Goal: Book appointment/travel/reservation

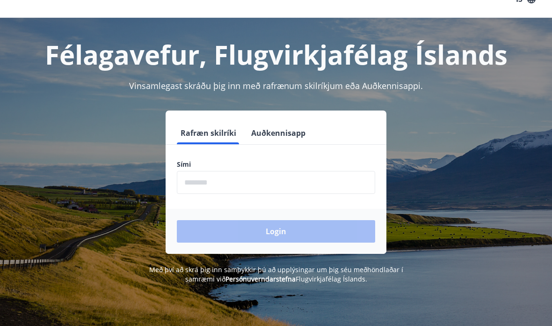
scroll to position [20, 0]
click at [216, 183] on input "phone" at bounding box center [276, 182] width 198 height 23
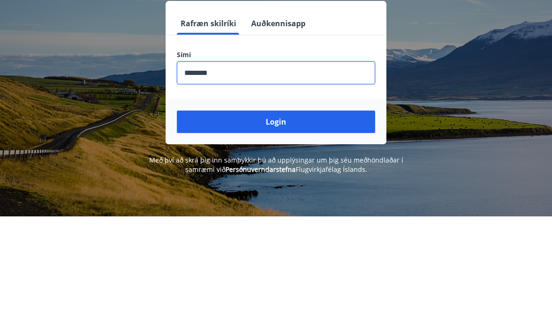
type input "********"
click at [274, 220] on button "Login" at bounding box center [276, 231] width 198 height 22
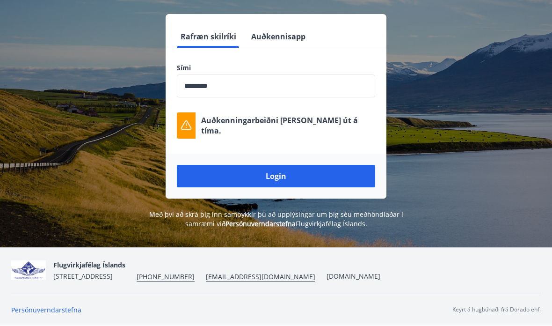
click at [283, 177] on button "Login" at bounding box center [276, 176] width 198 height 22
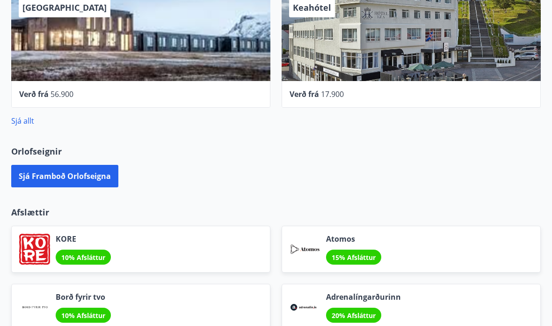
scroll to position [525, 0]
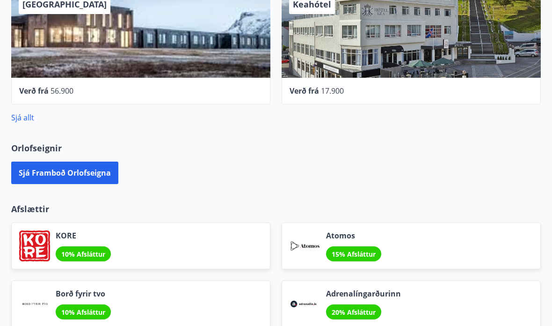
click at [56, 167] on button "Sjá framboð orlofseigna" at bounding box center [64, 173] width 107 height 22
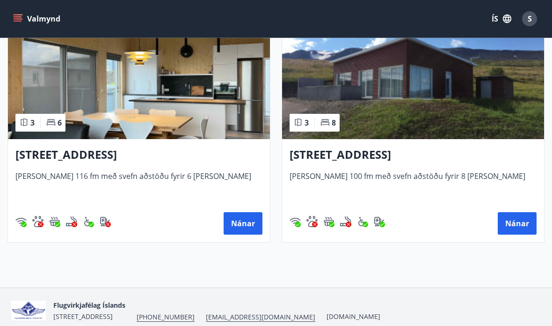
scroll to position [718, 0]
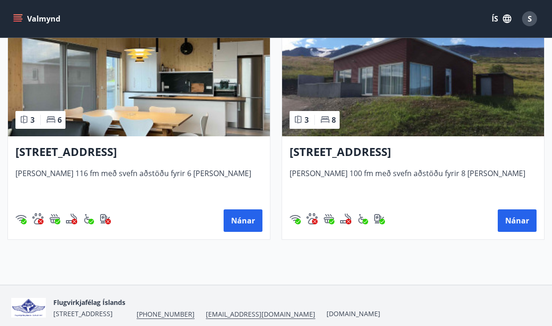
click at [238, 225] on button "Nánar" at bounding box center [243, 220] width 39 height 22
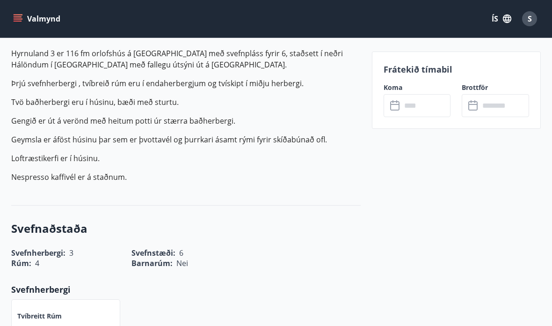
scroll to position [315, 0]
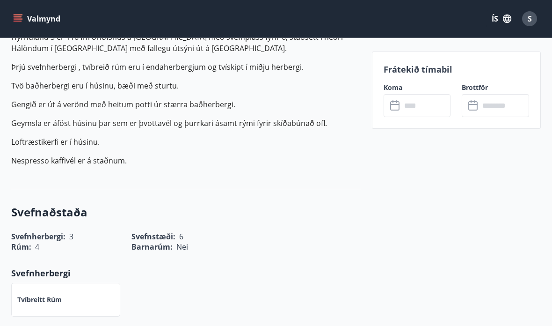
click at [413, 106] on input "text" at bounding box center [427, 105] width 50 height 23
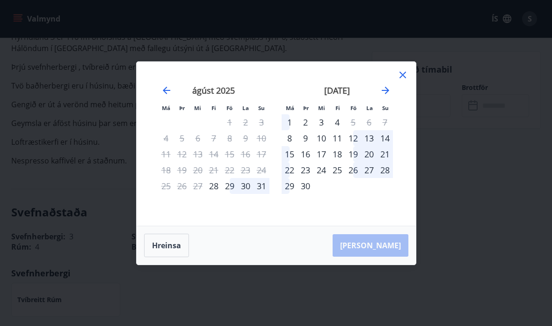
click at [386, 90] on icon "Move forward to switch to the next month." at bounding box center [385, 90] width 7 height 7
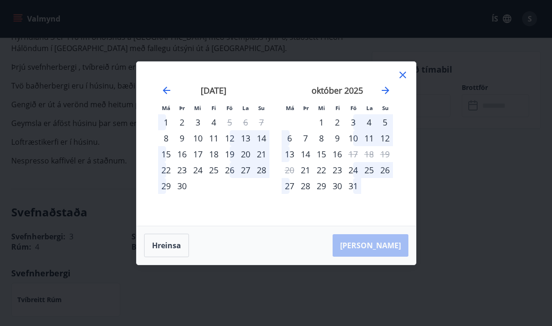
click at [197, 264] on div "Má Þr Mi Fi Fö La Su Má Þr Mi Fi Fö La Su ágúst 2025 1 2 3 4 5 6 7 8 9 10 11 12…" at bounding box center [276, 163] width 280 height 204
click at [177, 243] on button "Hreinsa" at bounding box center [166, 245] width 45 height 23
click at [171, 85] on icon "Move backward to switch to the previous month." at bounding box center [166, 90] width 11 height 11
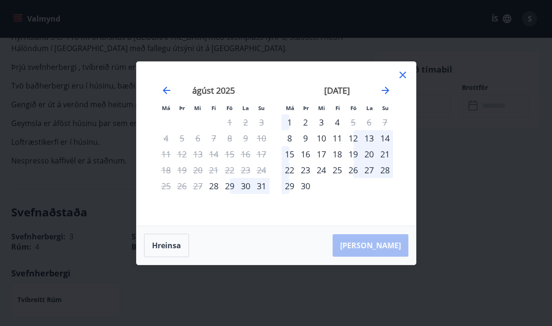
click at [170, 85] on icon "Move backward to switch to the previous month." at bounding box center [166, 90] width 11 height 11
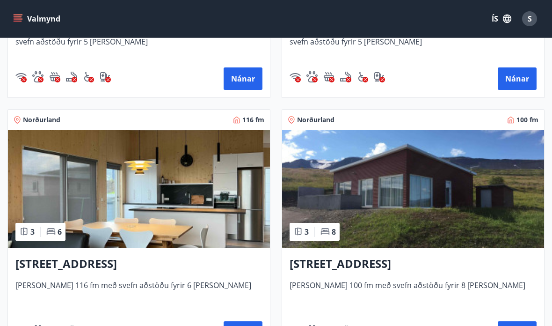
scroll to position [623, 0]
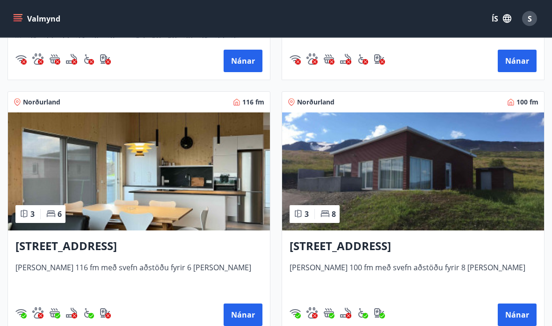
click at [519, 312] on button "Nánar" at bounding box center [517, 315] width 39 height 22
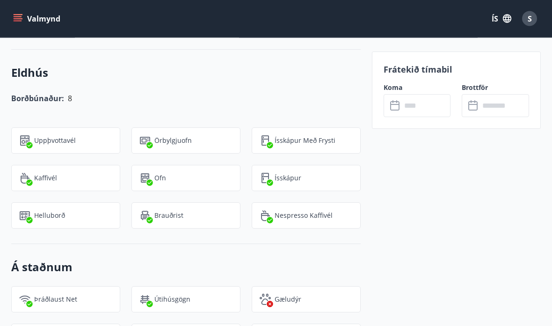
scroll to position [911, 0]
click at [415, 105] on input "text" at bounding box center [427, 105] width 50 height 23
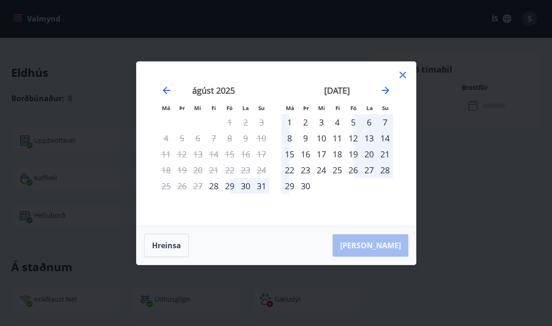
click at [400, 73] on icon at bounding box center [402, 74] width 11 height 11
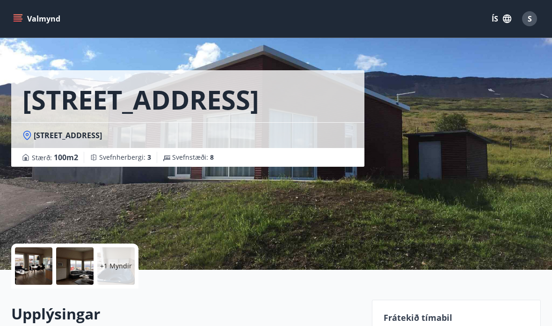
scroll to position [0, 0]
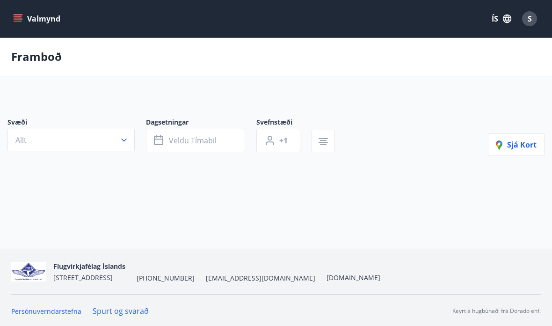
scroll to position [37, 0]
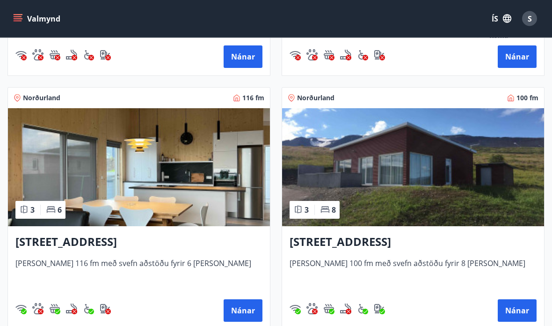
click at [90, 187] on img at bounding box center [139, 168] width 262 height 118
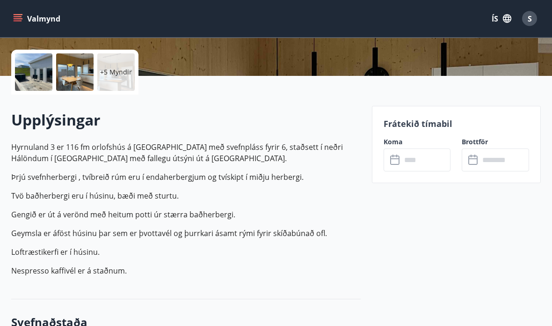
scroll to position [210, 0]
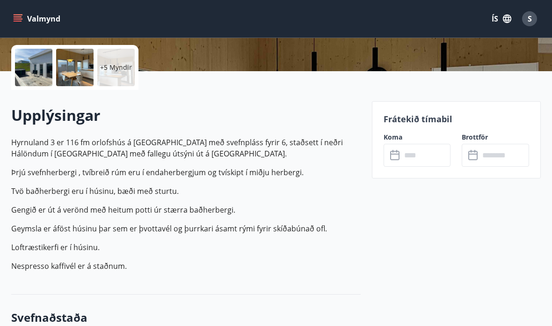
click at [403, 157] on input "text" at bounding box center [427, 155] width 50 height 23
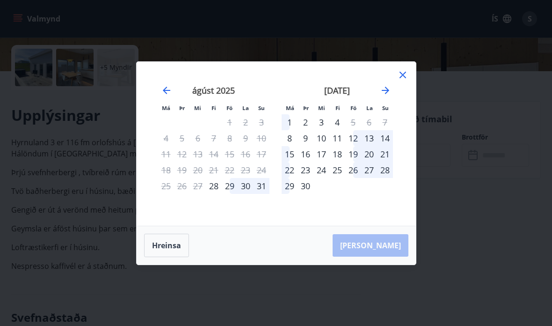
click at [531, 229] on div "Má Þr Mi Fi Fö La Su Má Þr Mi Fi Fö La Su júlí 2025 1 2 3 4 5 6 7 8 9 10 11 12 …" at bounding box center [276, 163] width 552 height 326
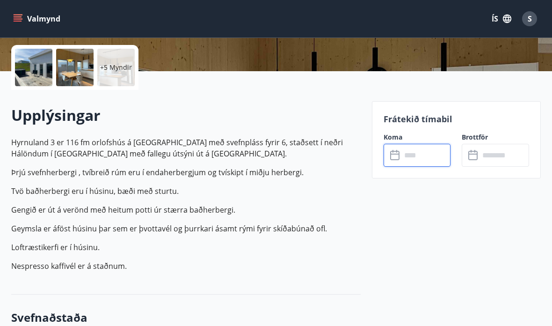
click at [19, 24] on button "Valmynd" at bounding box center [37, 18] width 53 height 17
click at [20, 15] on icon "menu" at bounding box center [19, 15] width 10 height 1
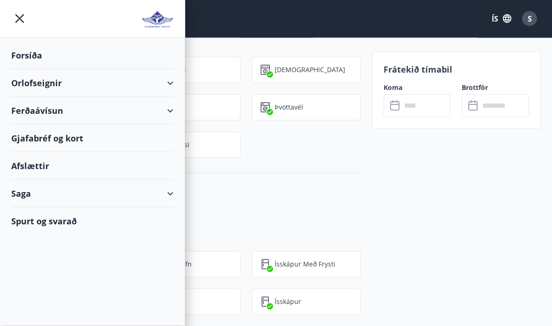
scroll to position [767, 0]
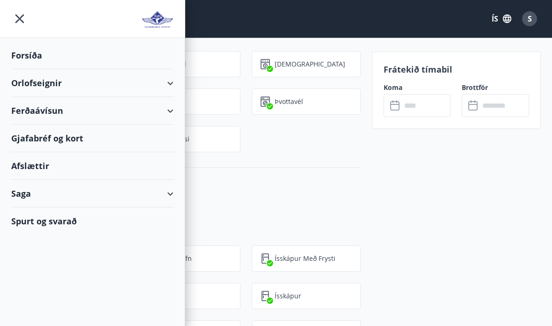
click at [21, 21] on icon "menu" at bounding box center [19, 18] width 17 height 17
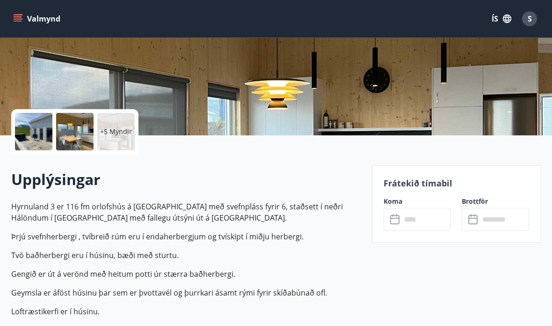
scroll to position [0, 0]
